Goal: Find specific page/section: Find specific page/section

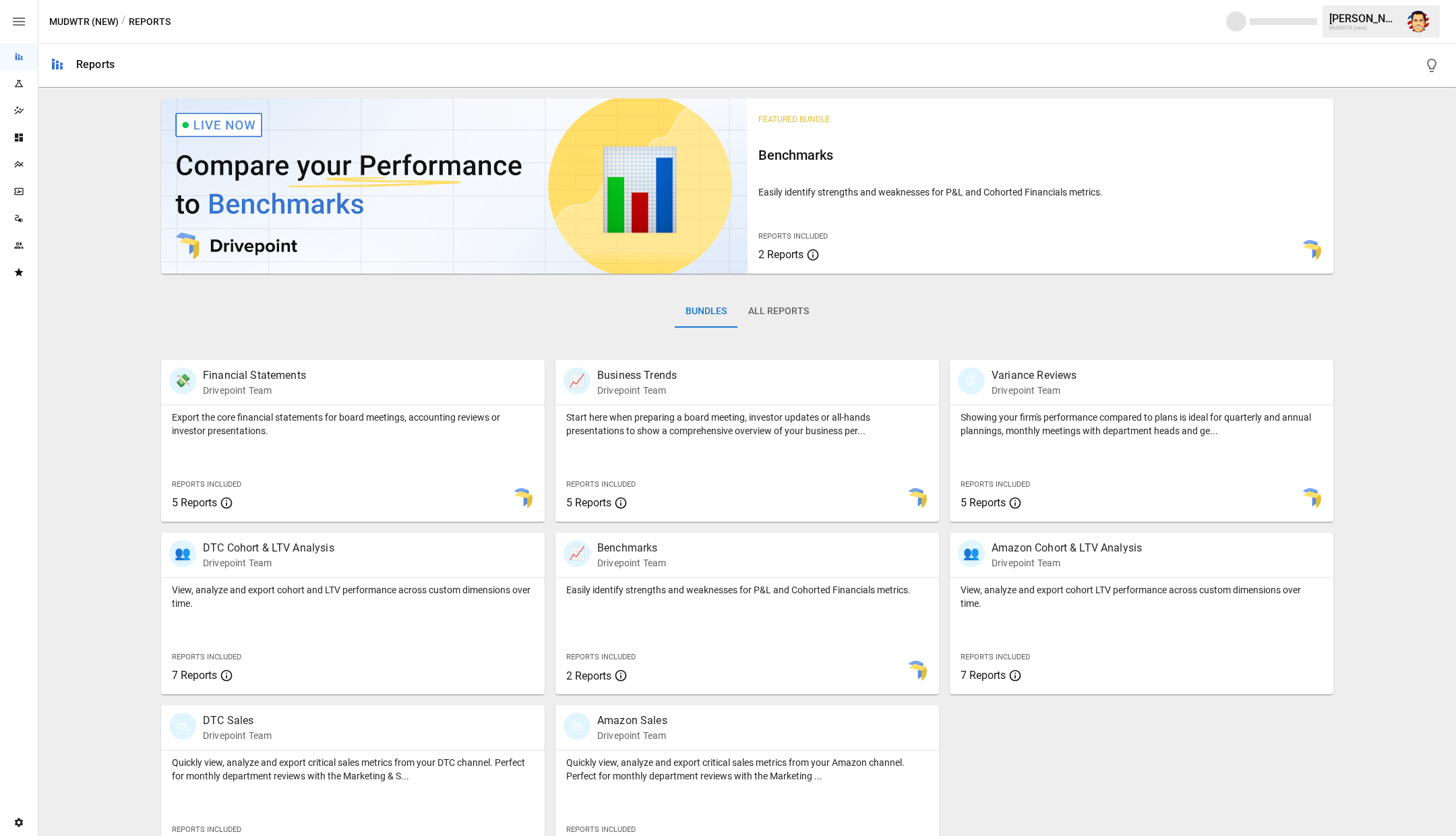
click at [1417, 20] on img "Austin Gardner-Smith" at bounding box center [1418, 22] width 22 height 22
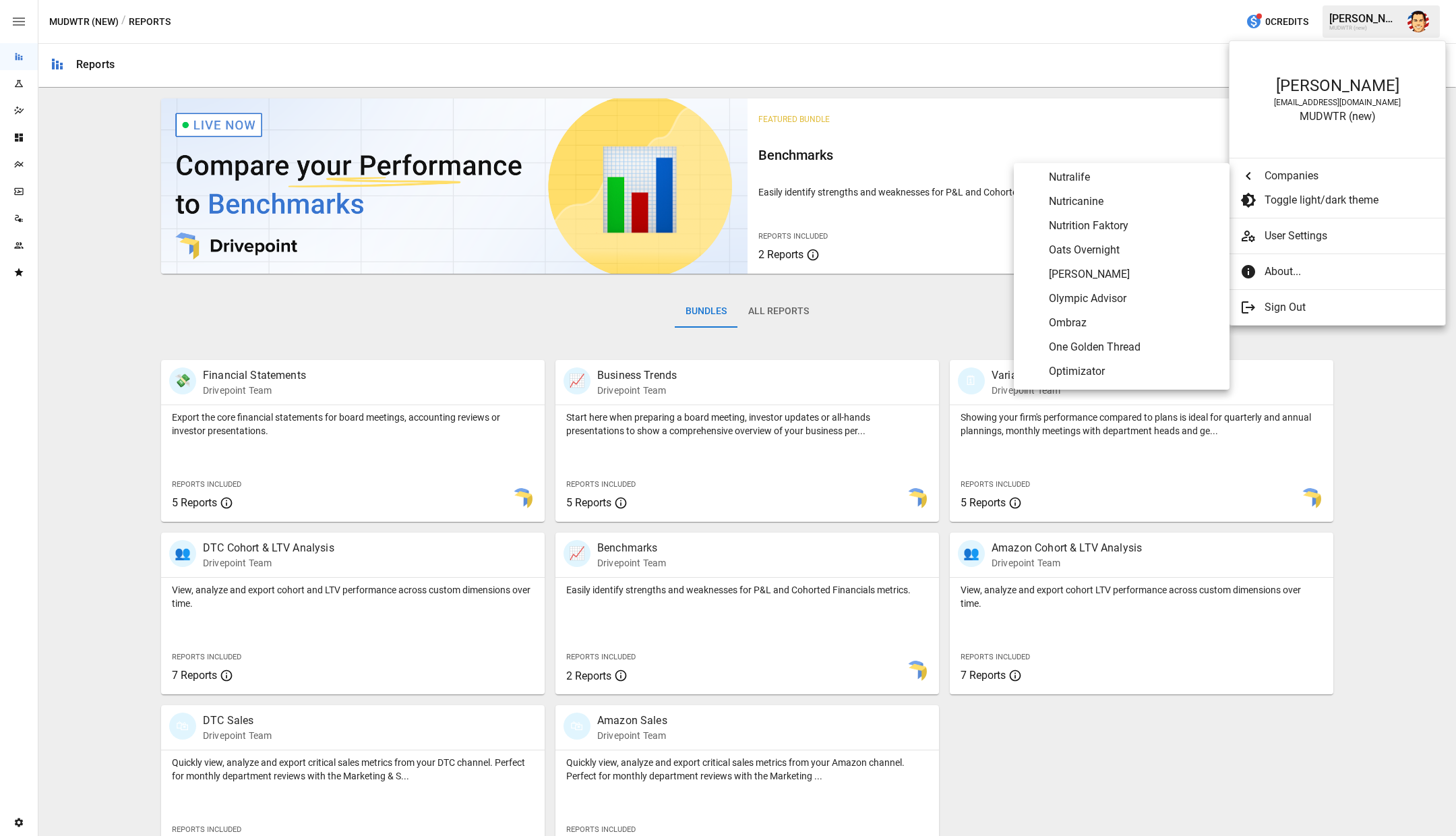
scroll to position [5023, 0]
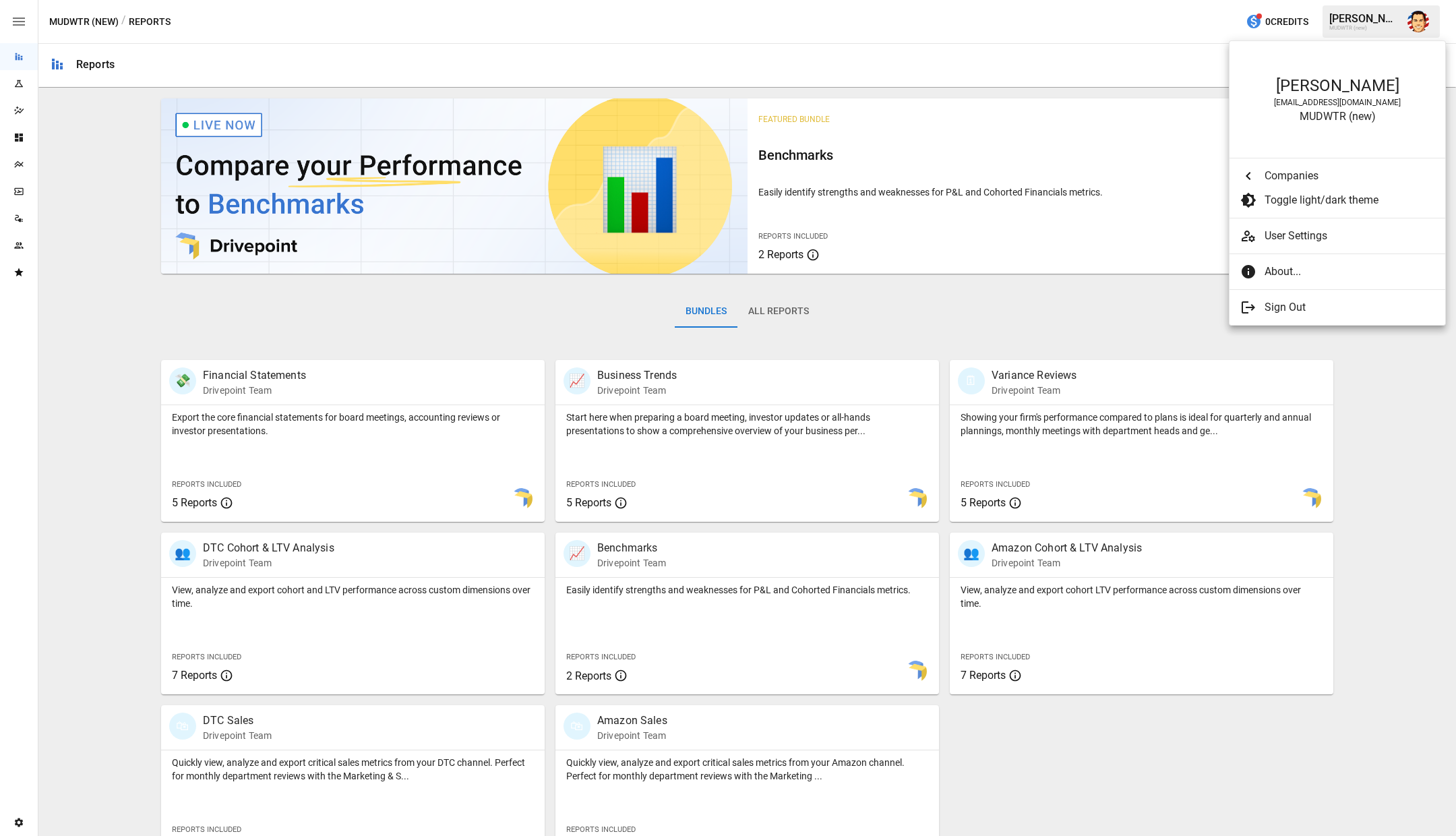
drag, startPoint x: 864, startPoint y: 310, endPoint x: 740, endPoint y: 303, distance: 124.2
click at [864, 310] on div at bounding box center [728, 418] width 1456 height 836
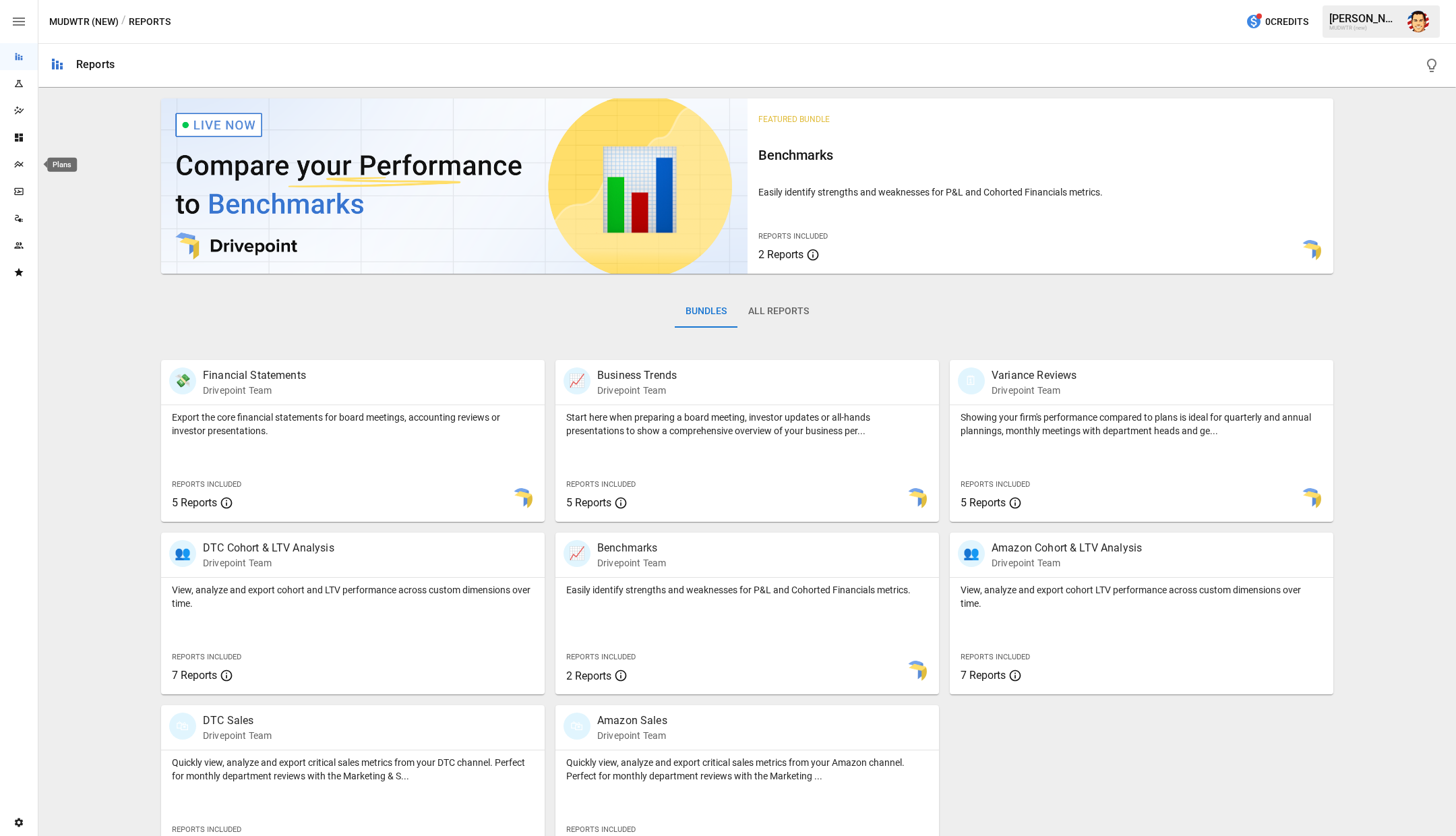
click at [23, 163] on icon "Plans" at bounding box center [18, 164] width 11 height 11
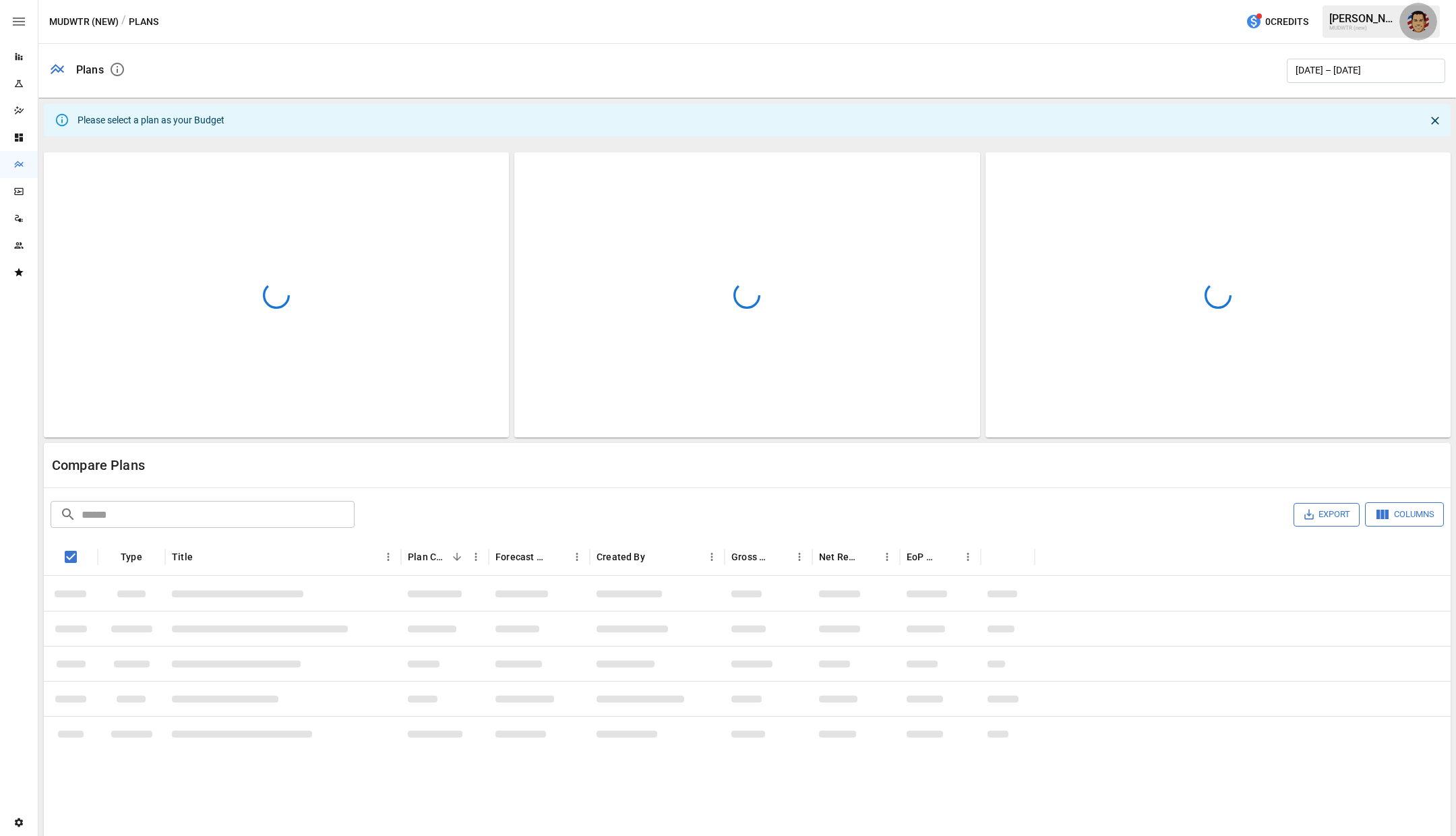
click at [1419, 26] on img "Austin Gardner-Smith" at bounding box center [1418, 22] width 22 height 22
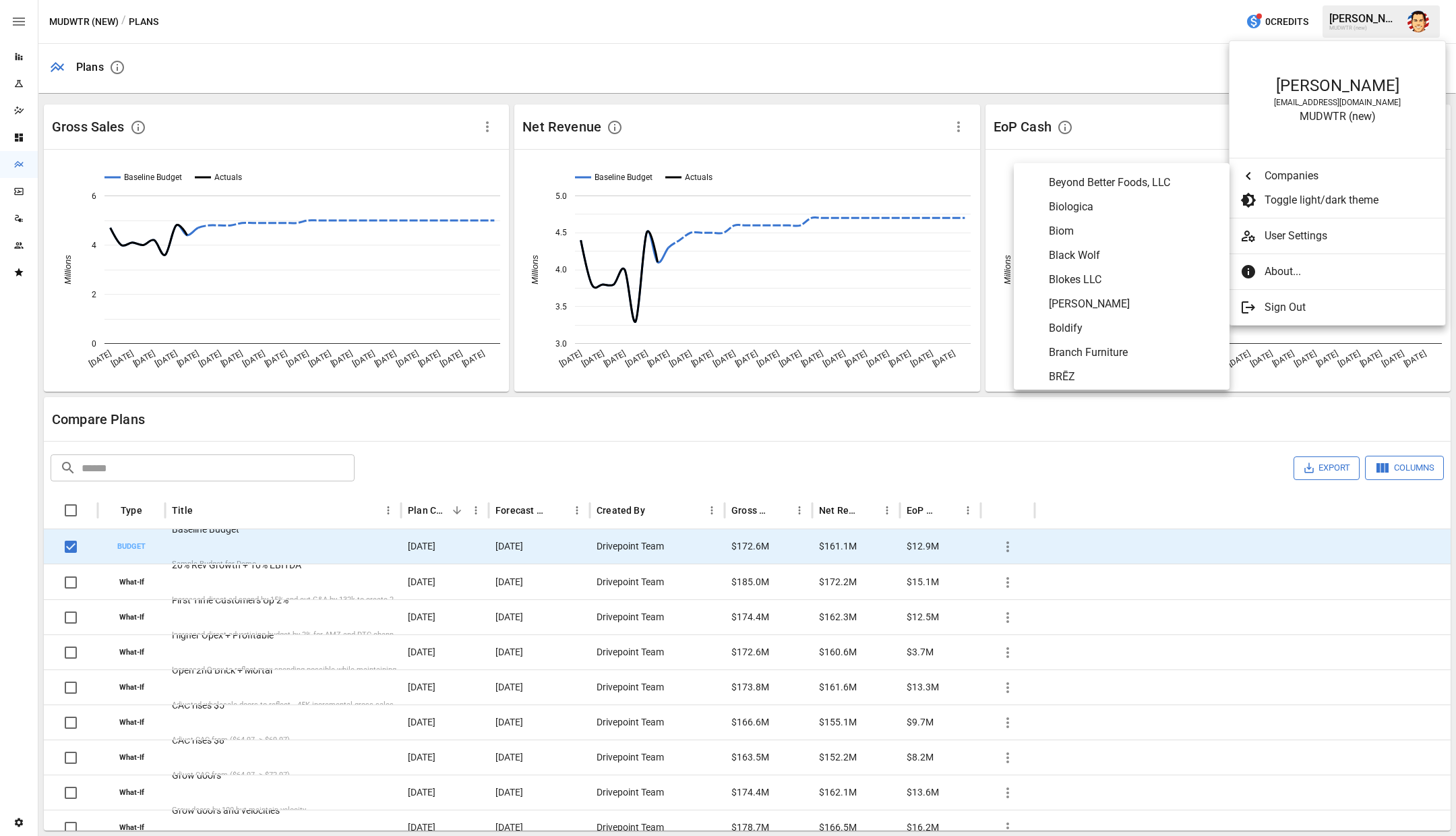
scroll to position [656, 0]
click at [1071, 206] on span "Biologica" at bounding box center [1133, 203] width 170 height 16
